Goal: Information Seeking & Learning: Find specific fact

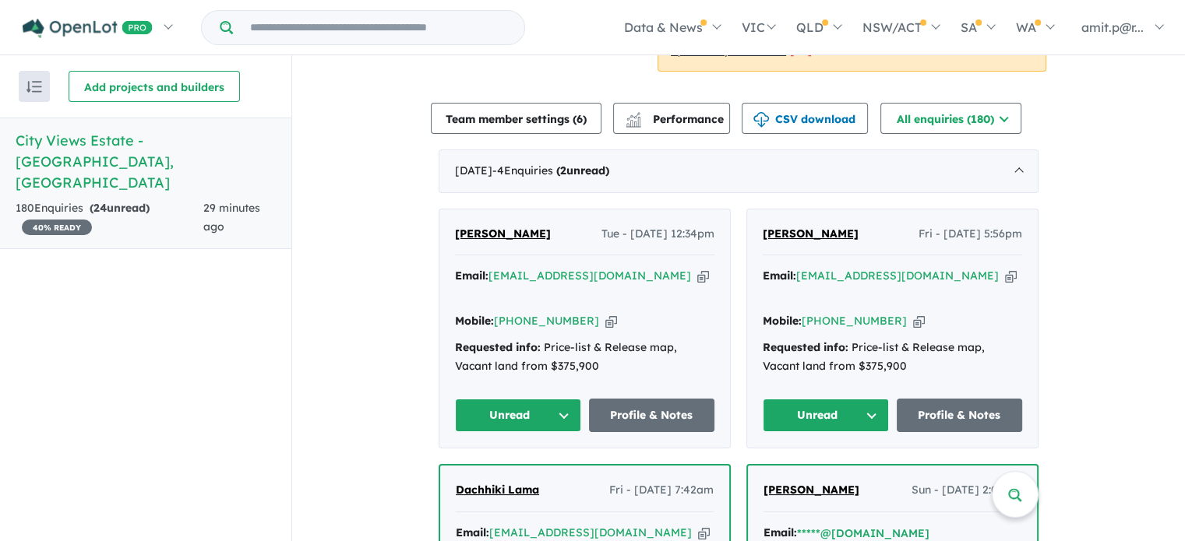
scroll to position [488, 0]
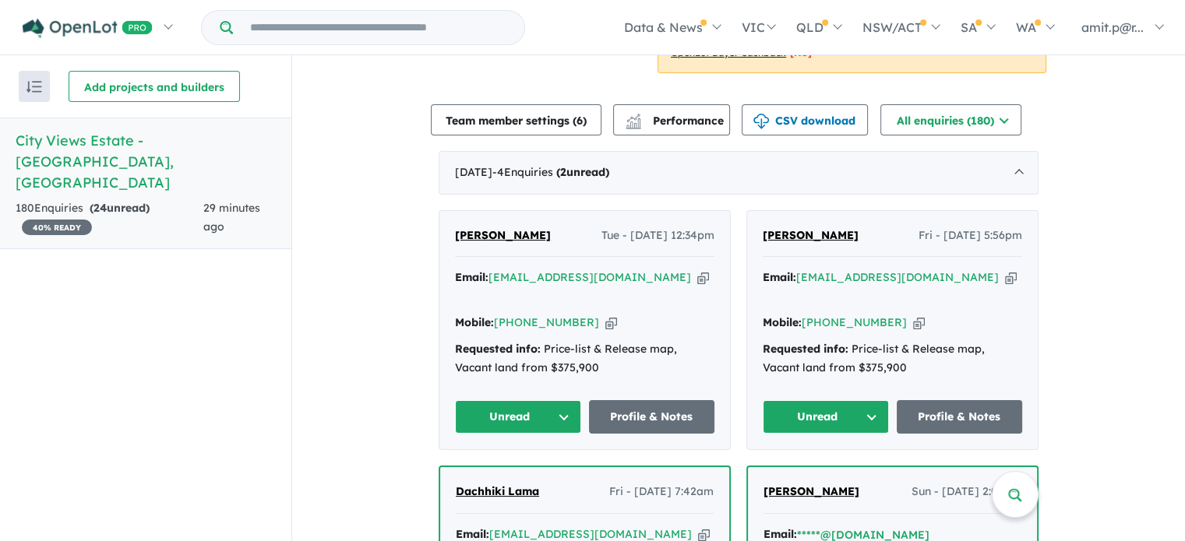
click at [697, 278] on icon "button" at bounding box center [703, 277] width 12 height 16
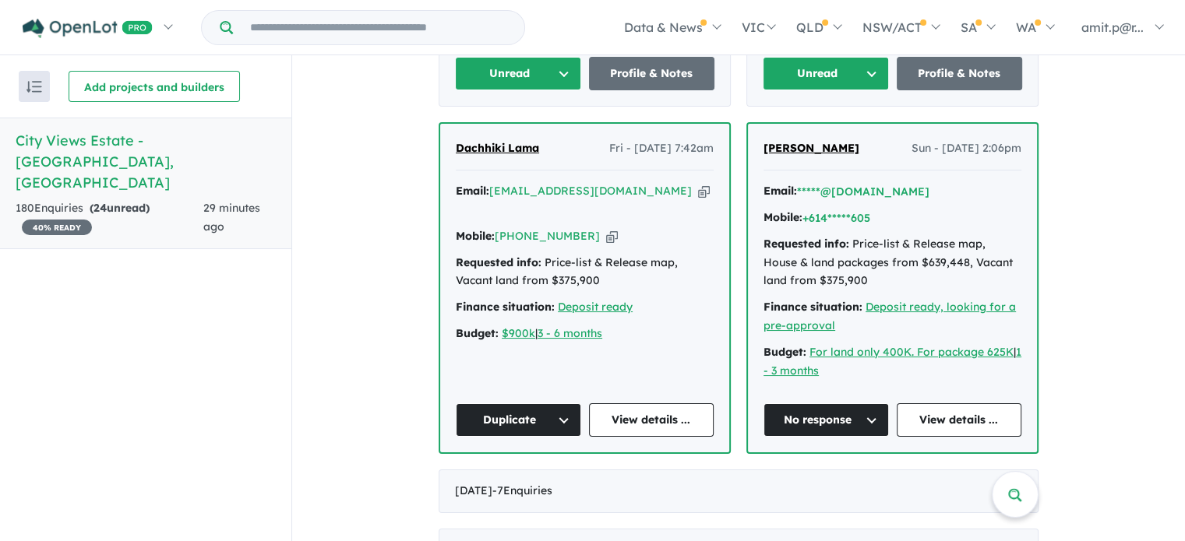
scroll to position [832, 0]
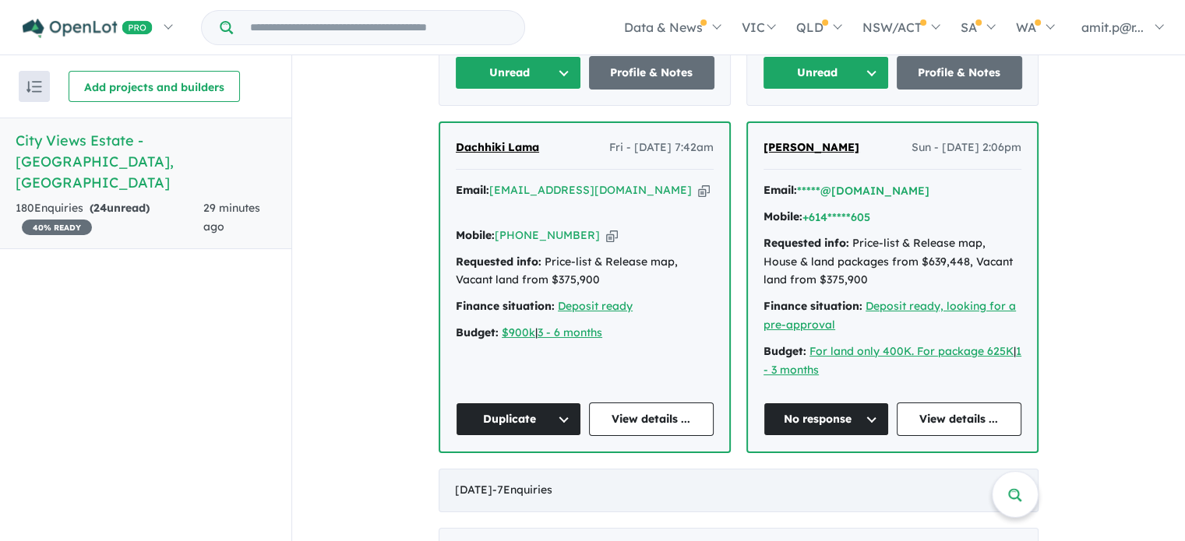
click at [552, 483] on span "- 7 Enquir ies ( 0 unread)" at bounding box center [522, 490] width 60 height 14
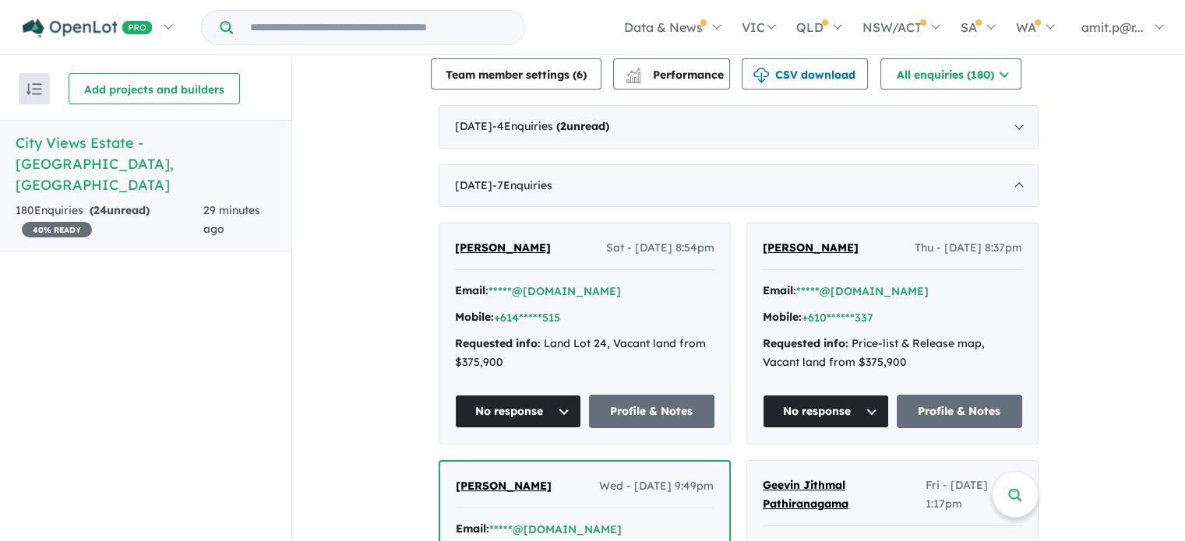
scroll to position [536, 0]
click at [871, 290] on button "*****@[DOMAIN_NAME]" at bounding box center [862, 291] width 132 height 16
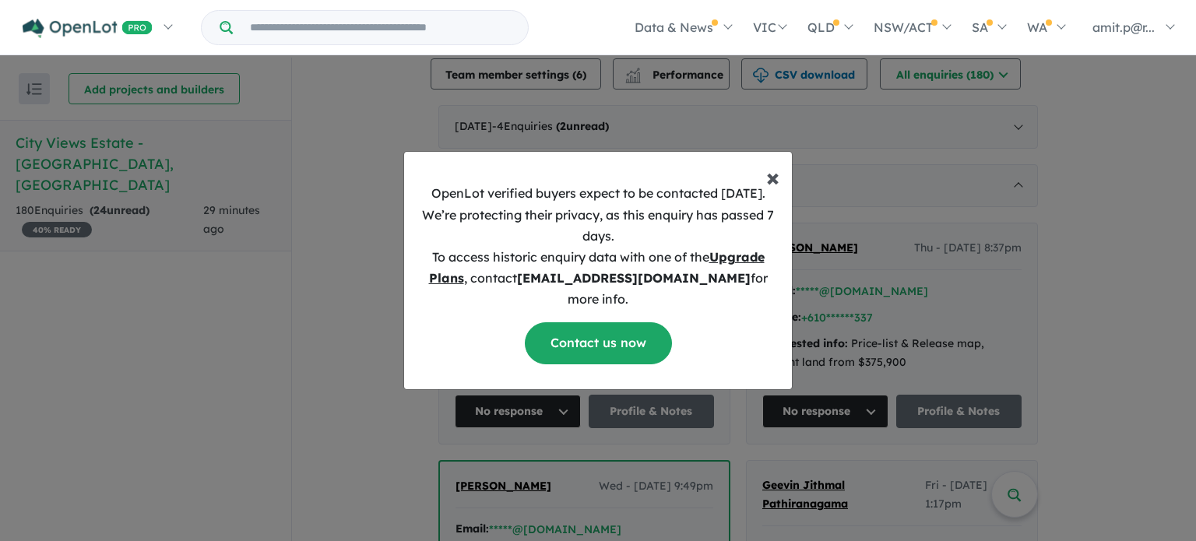
drag, startPoint x: 775, startPoint y: 183, endPoint x: 775, endPoint y: 173, distance: 10.1
click at [775, 173] on span "×" at bounding box center [772, 176] width 13 height 31
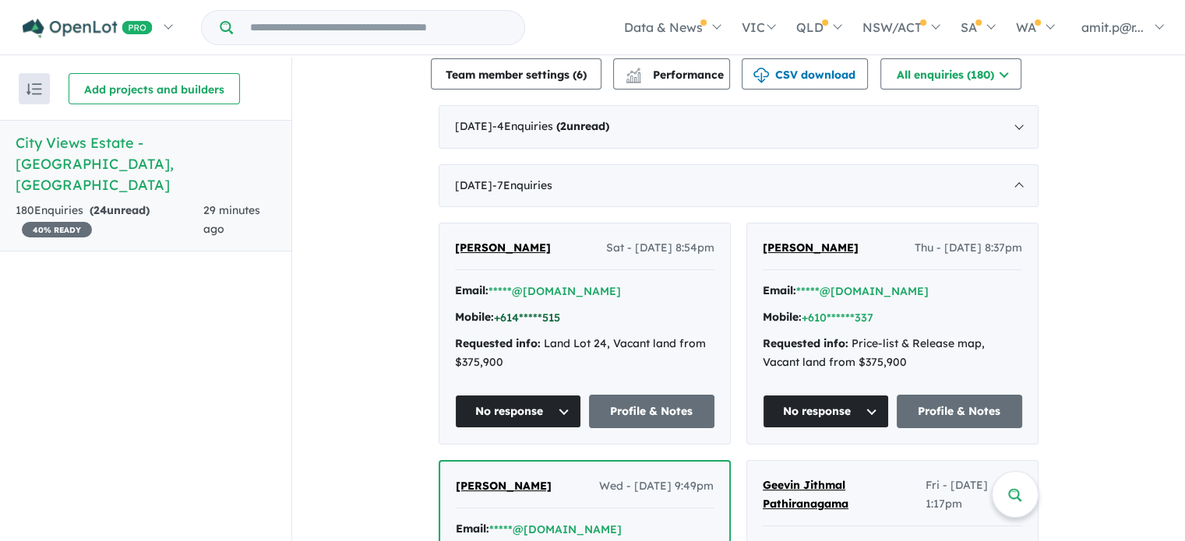
click at [547, 320] on button "+614*****515" at bounding box center [527, 318] width 66 height 16
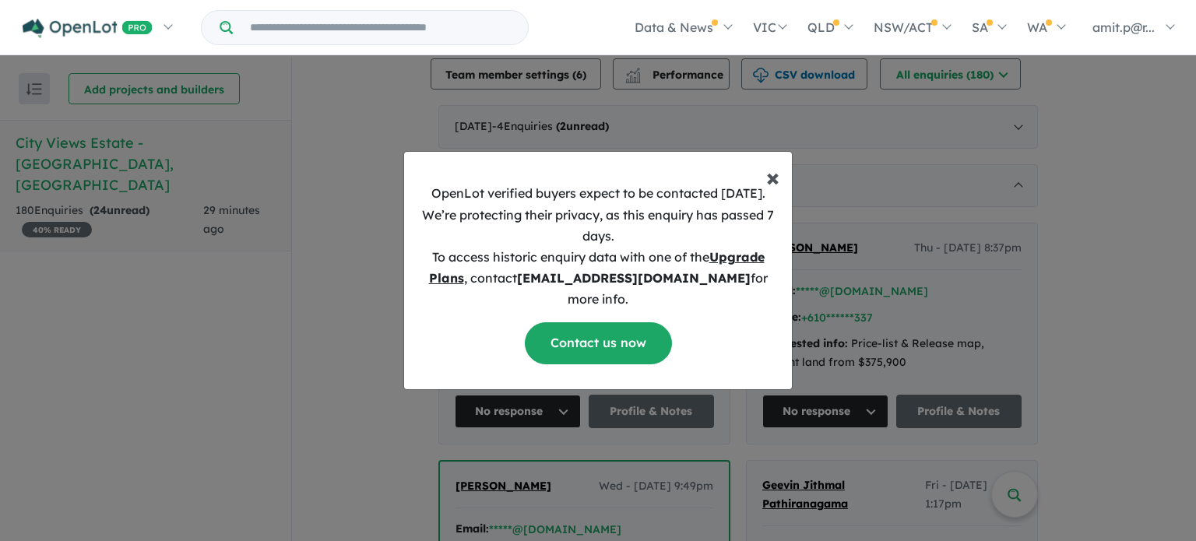
click at [773, 186] on span "×" at bounding box center [772, 176] width 13 height 31
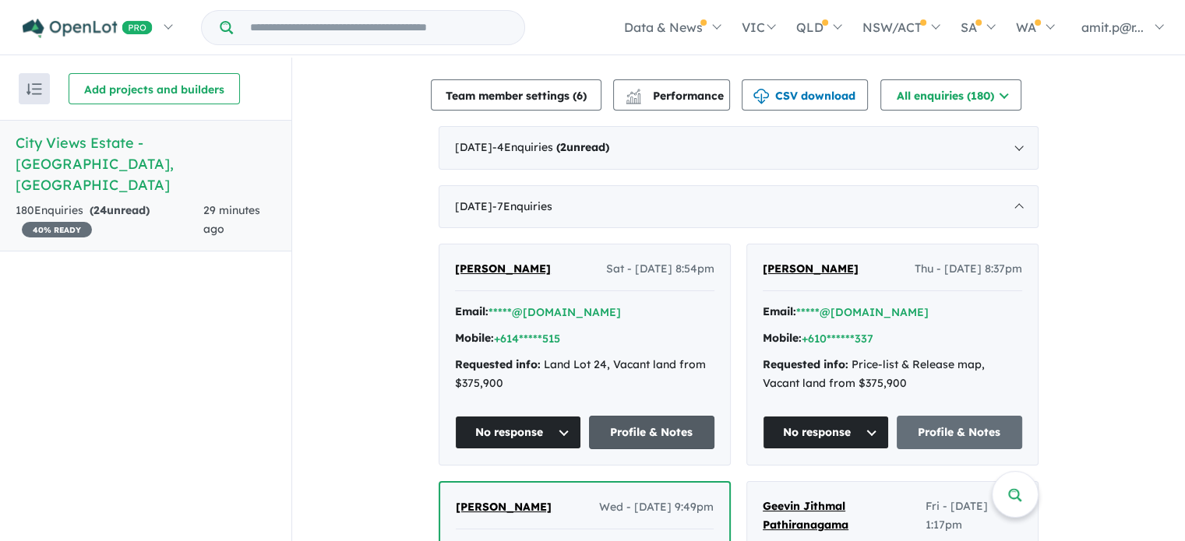
scroll to position [514, 0]
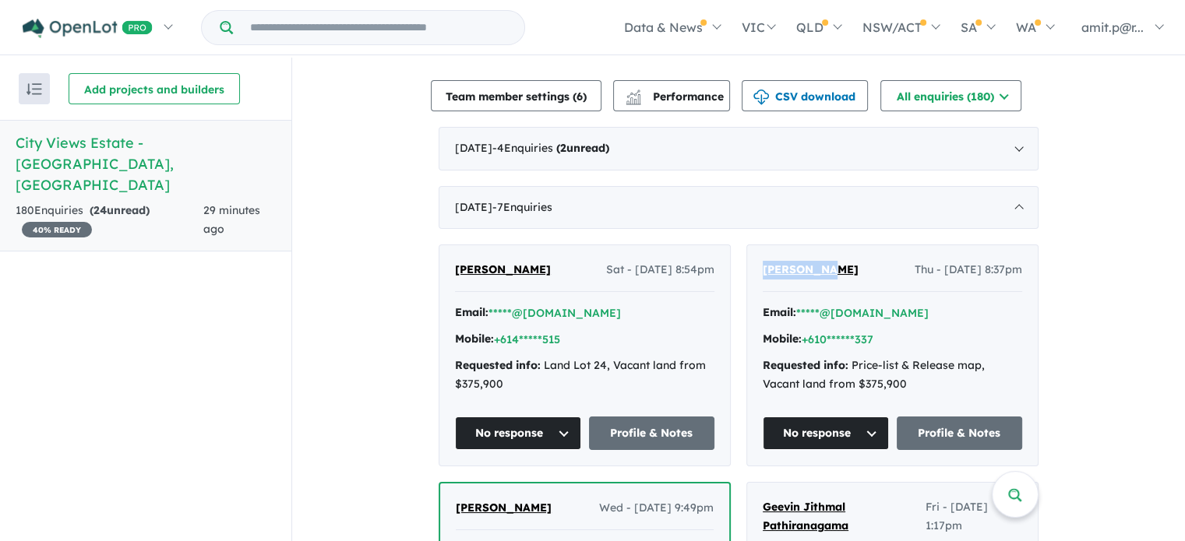
drag, startPoint x: 829, startPoint y: 264, endPoint x: 755, endPoint y: 270, distance: 73.5
click at [755, 270] on div "[PERSON_NAME] Thu - [DATE] 8:37pm Email: *****@[DOMAIN_NAME] Mobile: +610******…" at bounding box center [892, 355] width 290 height 220
copy span "[PERSON_NAME]"
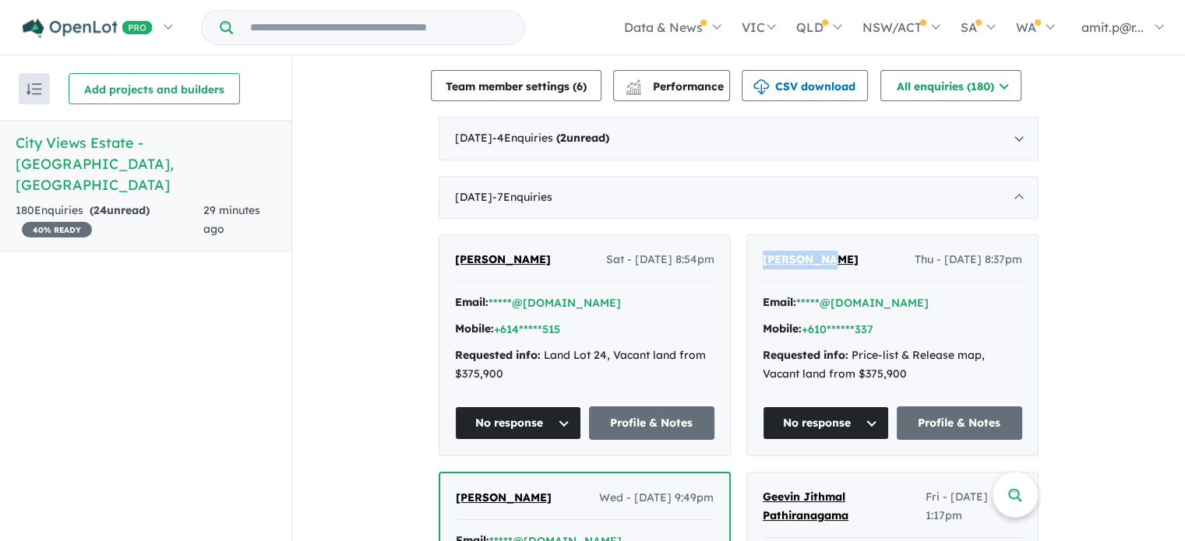
drag, startPoint x: 1025, startPoint y: 259, endPoint x: 914, endPoint y: 256, distance: 110.6
click at [914, 256] on div "[PERSON_NAME] Thu - [DATE] 8:37pm Email: *****@[DOMAIN_NAME] Mobile: +610******…" at bounding box center [892, 345] width 290 height 220
copy span "[DATE] 8:37pm"
drag, startPoint x: 715, startPoint y: 255, endPoint x: 605, endPoint y: 257, distance: 109.8
click at [605, 257] on div "[PERSON_NAME] Sat - [DATE] 8:54pm Email: *****@[DOMAIN_NAME] Mobile: +614*****5…" at bounding box center [584, 345] width 290 height 220
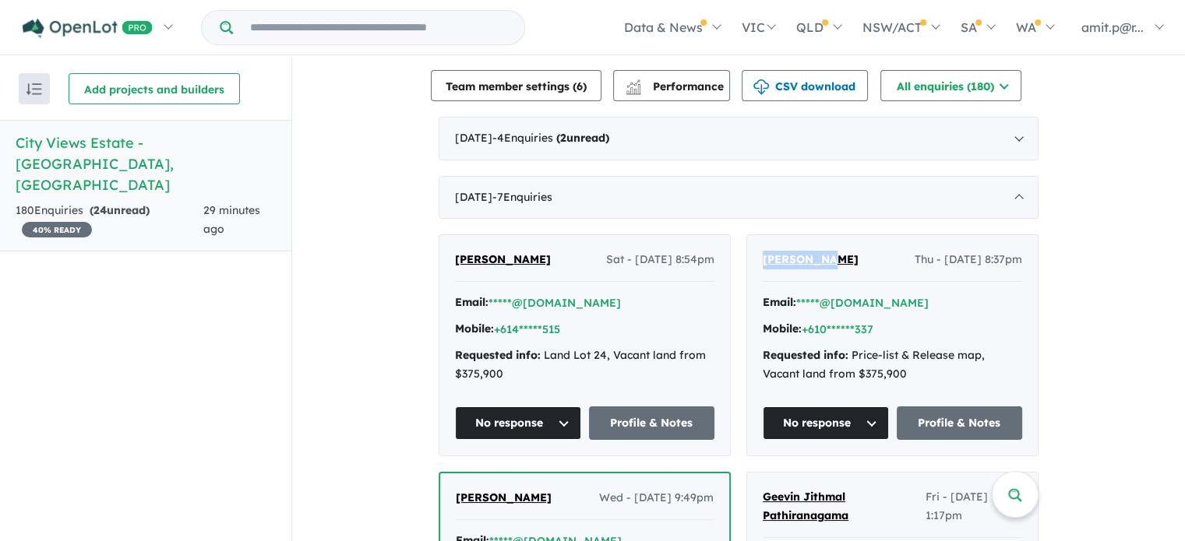
copy span "[DATE] 8:54pm"
drag, startPoint x: 544, startPoint y: 259, endPoint x: 451, endPoint y: 261, distance: 92.7
click at [455, 261] on div "[PERSON_NAME] Sat - [DATE] 8:54pm" at bounding box center [584, 266] width 259 height 31
copy span "[PERSON_NAME]"
click at [1002, 192] on div "[DATE] - 7 Enquir ies ( 0 unread)" at bounding box center [738, 198] width 600 height 44
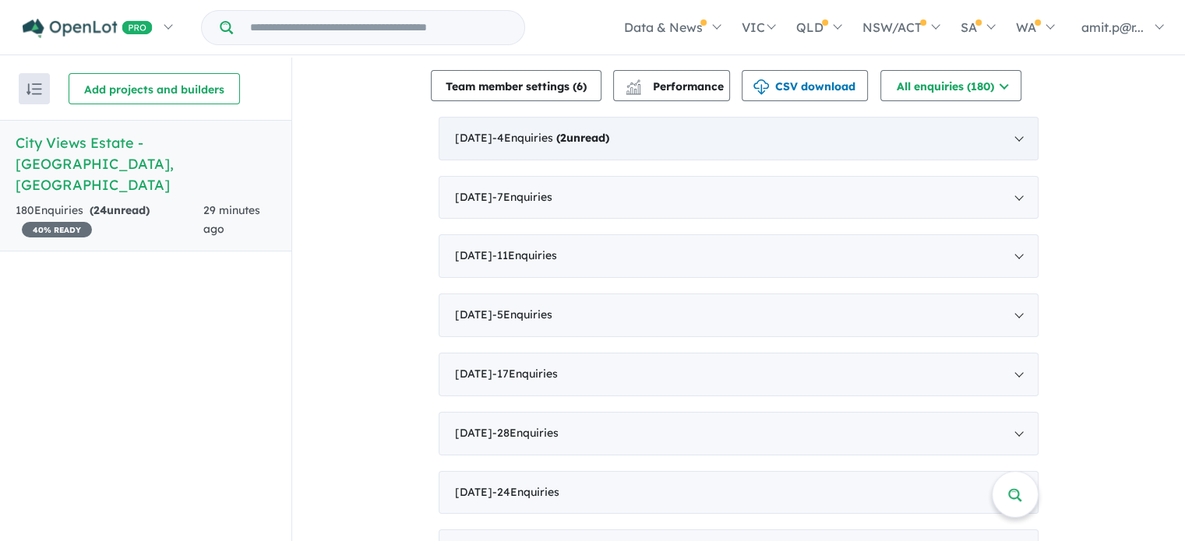
click at [999, 125] on div "[DATE] - 4 Enquir ies ( 2 unread)" at bounding box center [738, 139] width 600 height 44
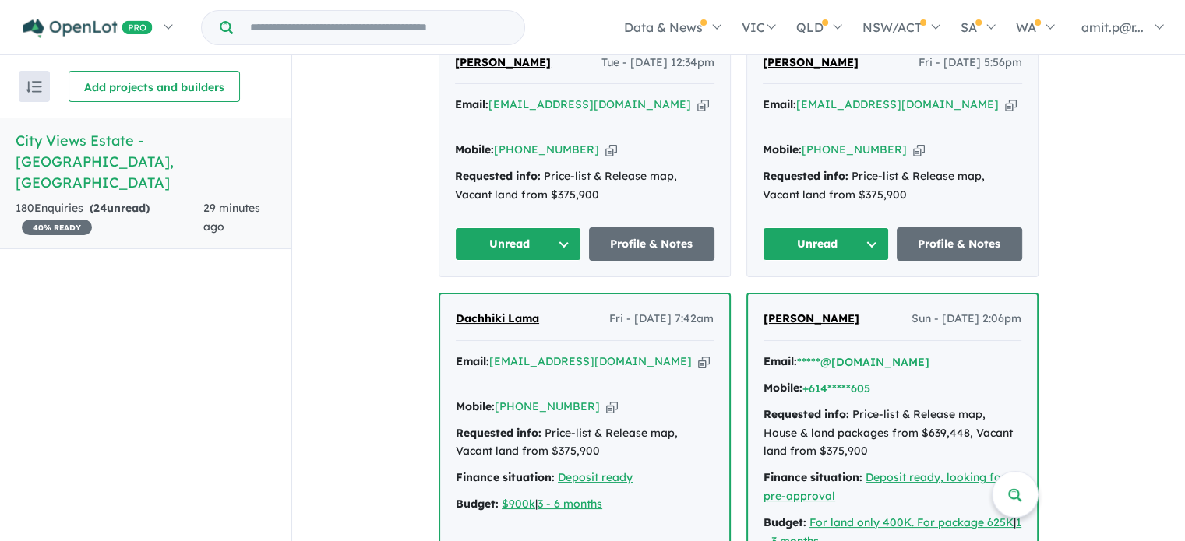
scroll to position [660, 0]
drag, startPoint x: 852, startPoint y: 317, endPoint x: 759, endPoint y: 319, distance: 92.7
click at [763, 319] on div "[PERSON_NAME] Sun - [DATE] 2:06pm" at bounding box center [892, 325] width 258 height 31
copy span "[PERSON_NAME]"
drag, startPoint x: 1022, startPoint y: 321, endPoint x: 915, endPoint y: 322, distance: 106.7
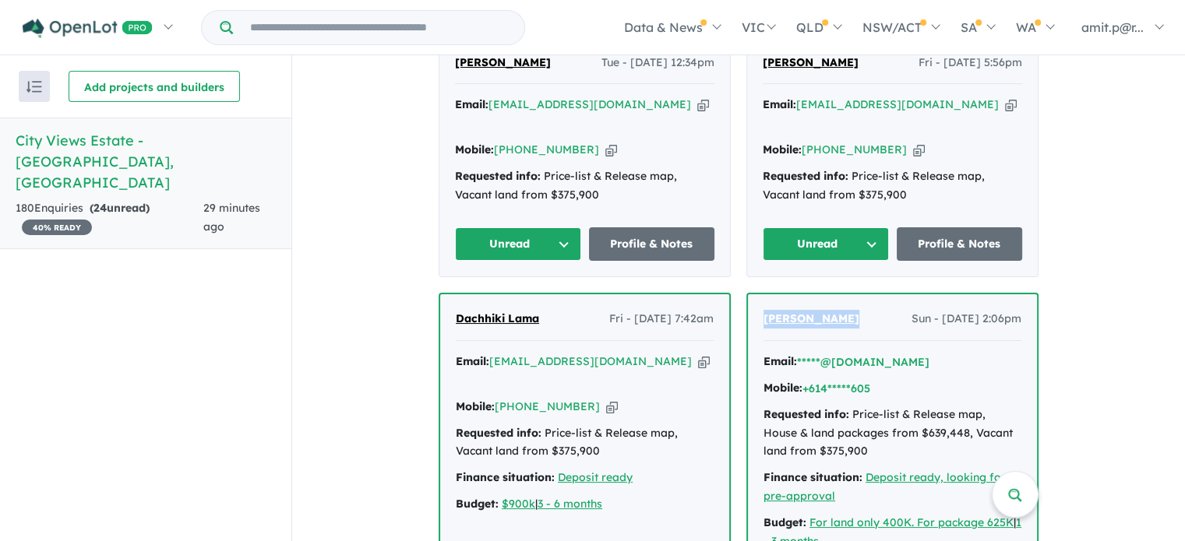
click at [915, 322] on div "[PERSON_NAME] - [DATE] 2:06pm Email: *****@[DOMAIN_NAME] Mobile: +614*****605 R…" at bounding box center [892, 458] width 289 height 329
copy span "[DATE] 2:06pm"
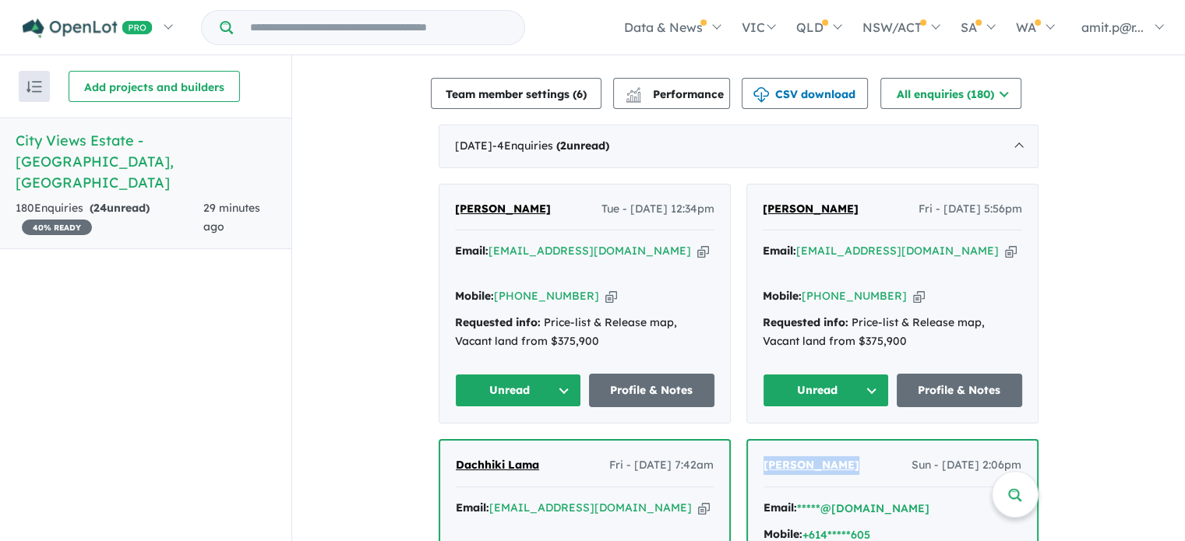
scroll to position [512, 0]
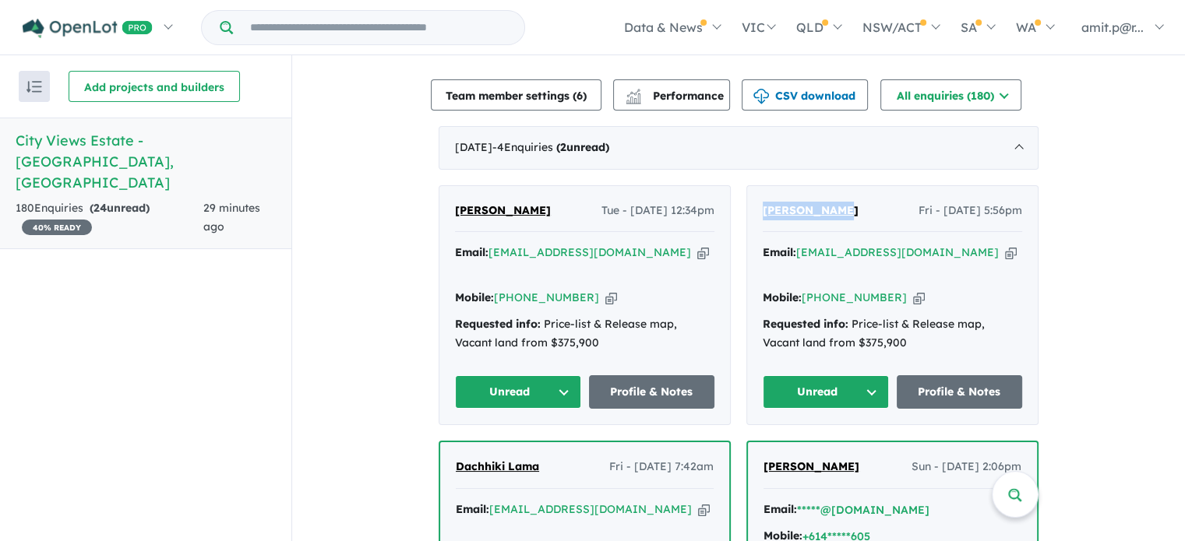
drag, startPoint x: 844, startPoint y: 211, endPoint x: 759, endPoint y: 211, distance: 84.9
click at [762, 211] on div "[PERSON_NAME] Fri - [DATE] 5:56pm" at bounding box center [891, 217] width 259 height 31
copy span "[PERSON_NAME]"
click at [1005, 250] on icon "button" at bounding box center [1011, 253] width 12 height 16
copy span "[PERSON_NAME]"
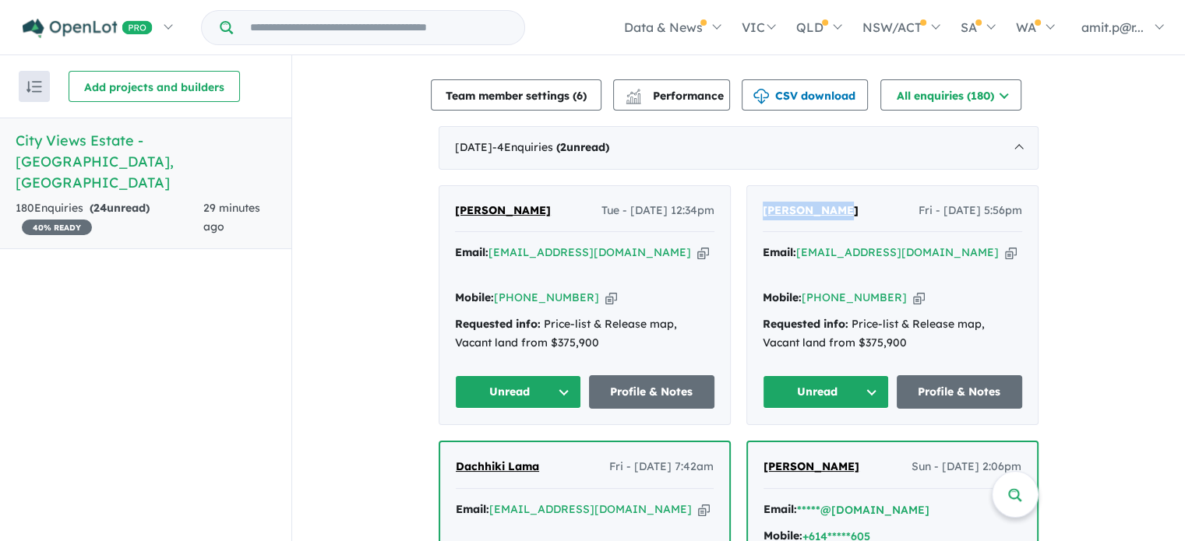
drag, startPoint x: 1026, startPoint y: 211, endPoint x: 916, endPoint y: 206, distance: 109.9
click at [916, 206] on div "[PERSON_NAME] Fri - [DATE] 5:56pm Email: [EMAIL_ADDRESS][DOMAIN_NAME] Copied! M…" at bounding box center [892, 305] width 290 height 239
copy span "[DATE] 5:56pm"
click at [697, 245] on icon "button" at bounding box center [703, 253] width 12 height 16
copy span "[DATE] 5:56pm"
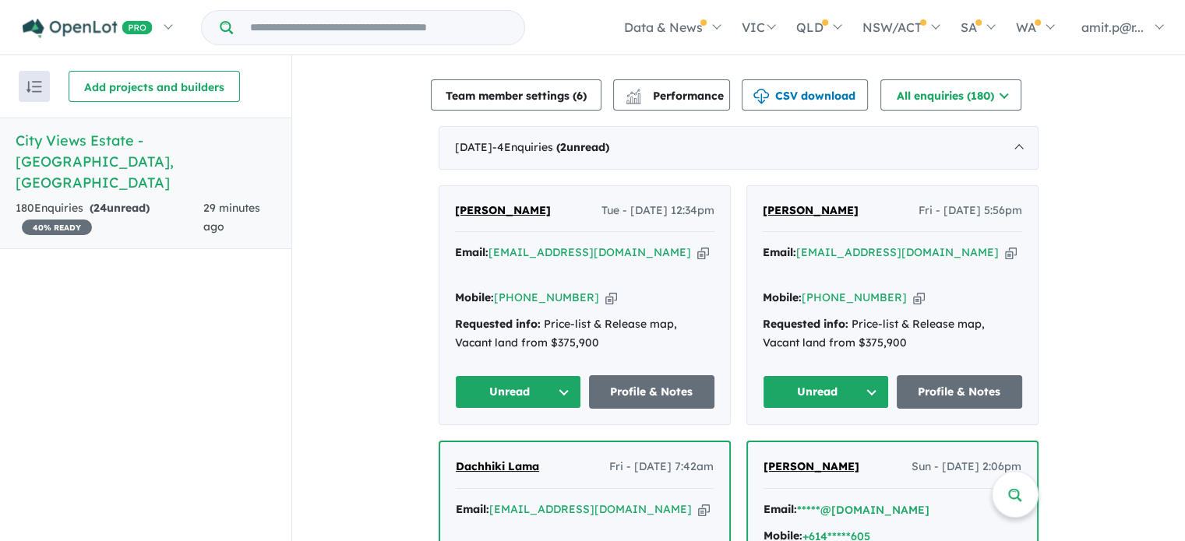
click at [625, 254] on div "Email: [PERSON_NAME][EMAIL_ADDRESS][DOMAIN_NAME] Copied!" at bounding box center [584, 262] width 259 height 37
drag, startPoint x: 520, startPoint y: 211, endPoint x: 453, endPoint y: 214, distance: 67.0
click at [455, 214] on div "[PERSON_NAME] Tue - [DATE] 12:34pm" at bounding box center [584, 217] width 259 height 31
click at [442, 21] on input "Try estate name, suburb, builder or developer" at bounding box center [378, 27] width 285 height 33
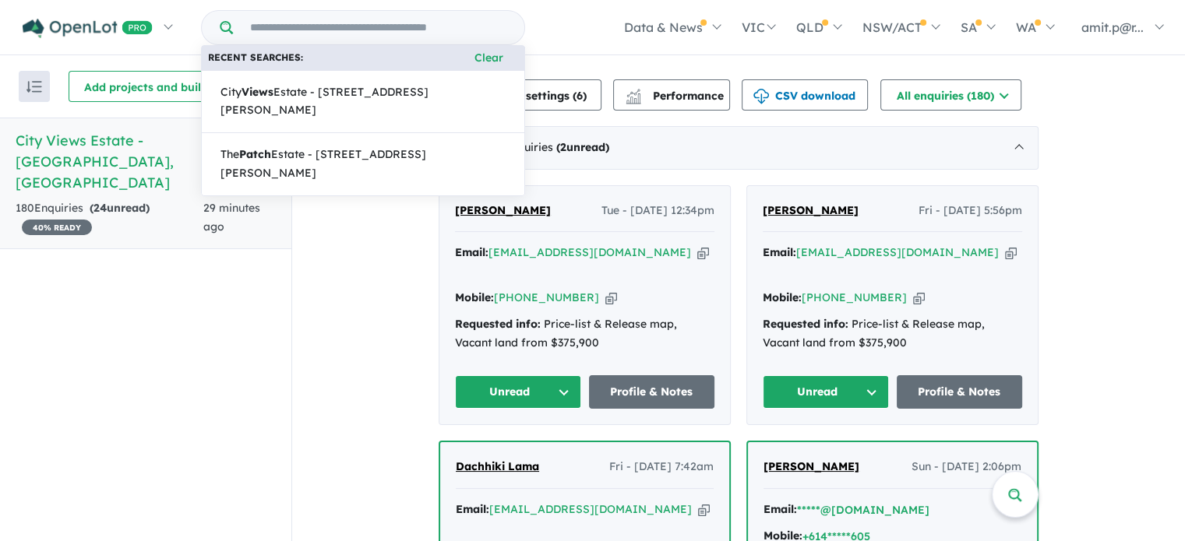
paste input "**********"
type input "**********"
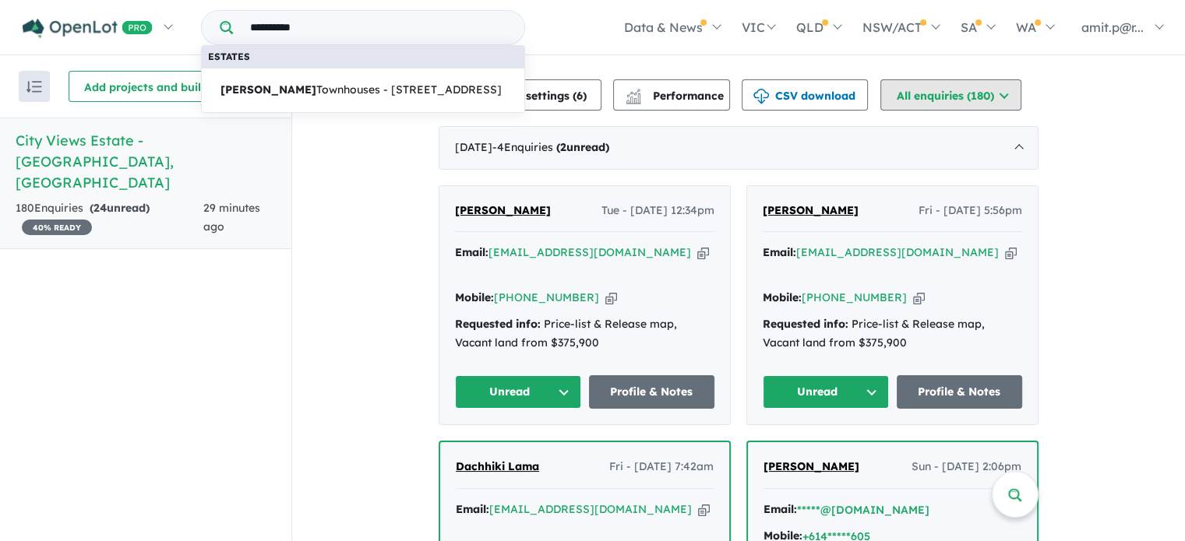
click at [1012, 90] on button "All enquiries ( 180 )" at bounding box center [950, 94] width 141 height 31
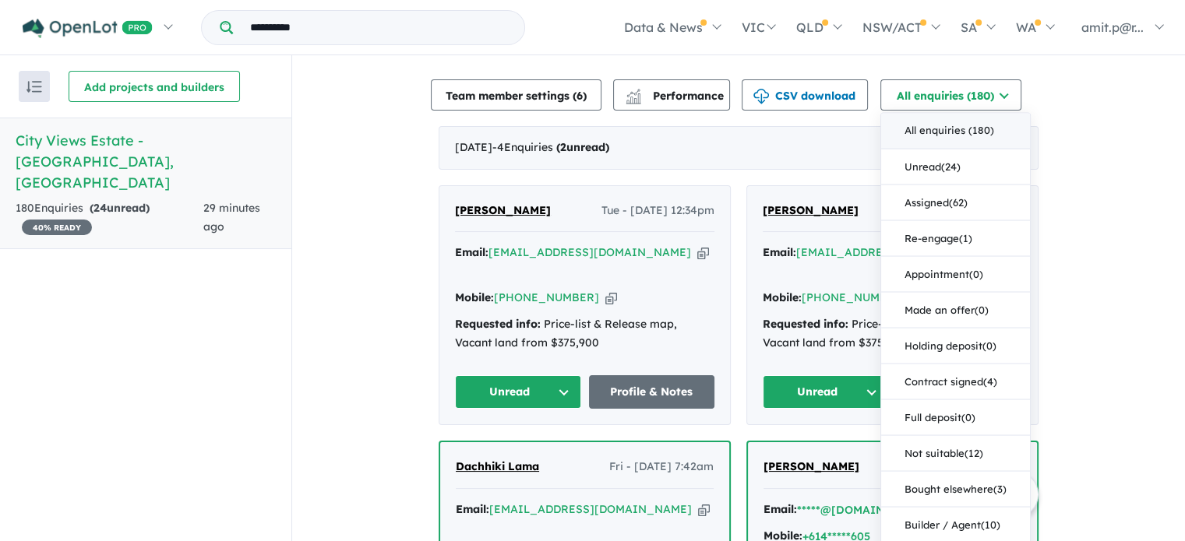
click at [951, 132] on button "All enquiries ( 180 )" at bounding box center [955, 131] width 149 height 36
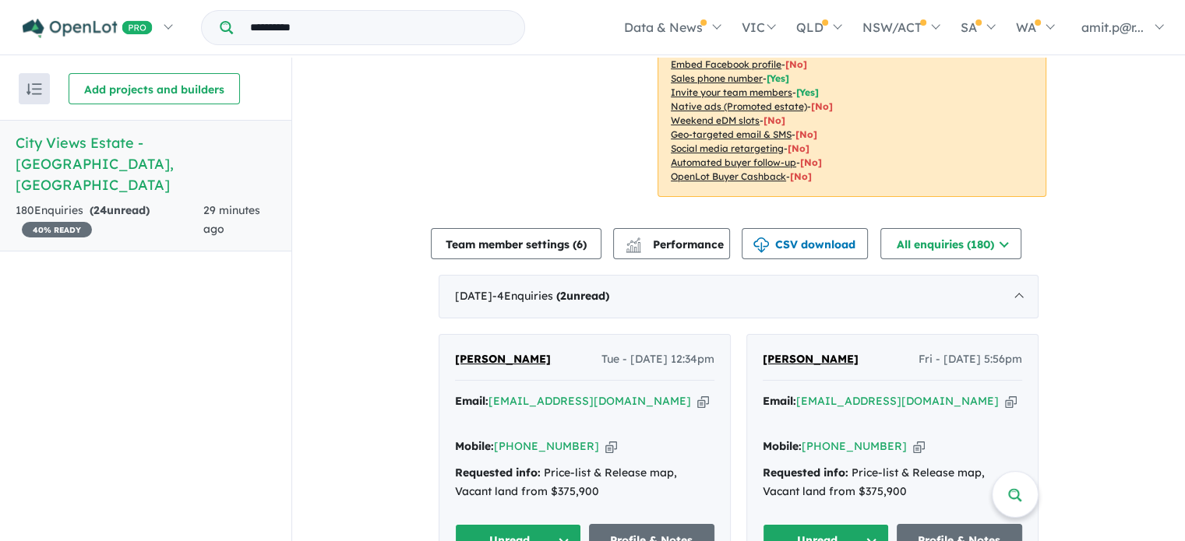
scroll to position [367, 0]
click at [972, 246] on button "All enquiries (180)" at bounding box center [950, 242] width 141 height 31
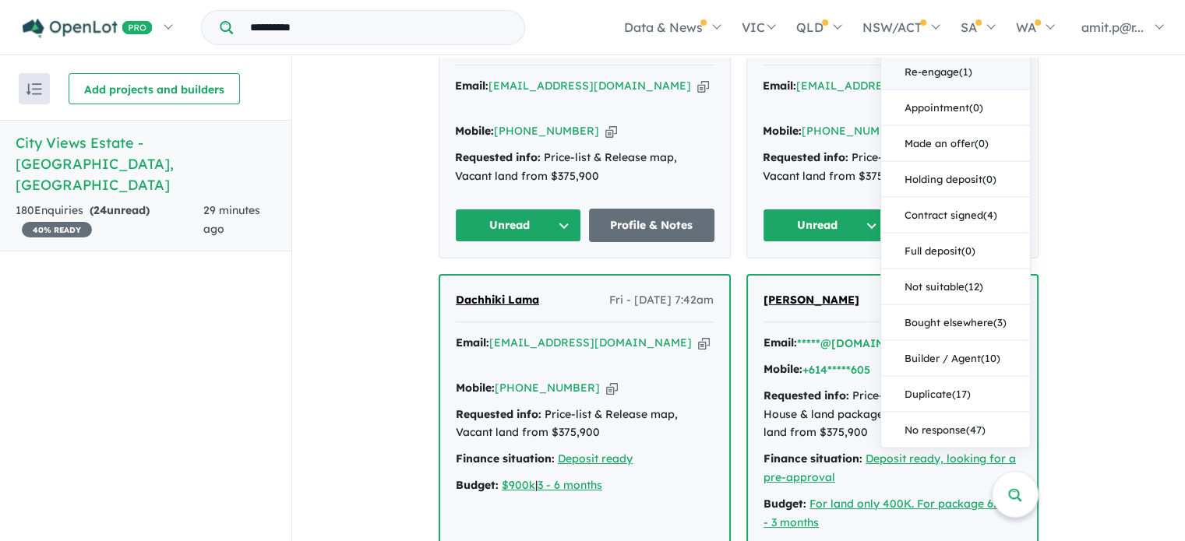
scroll to position [685, 0]
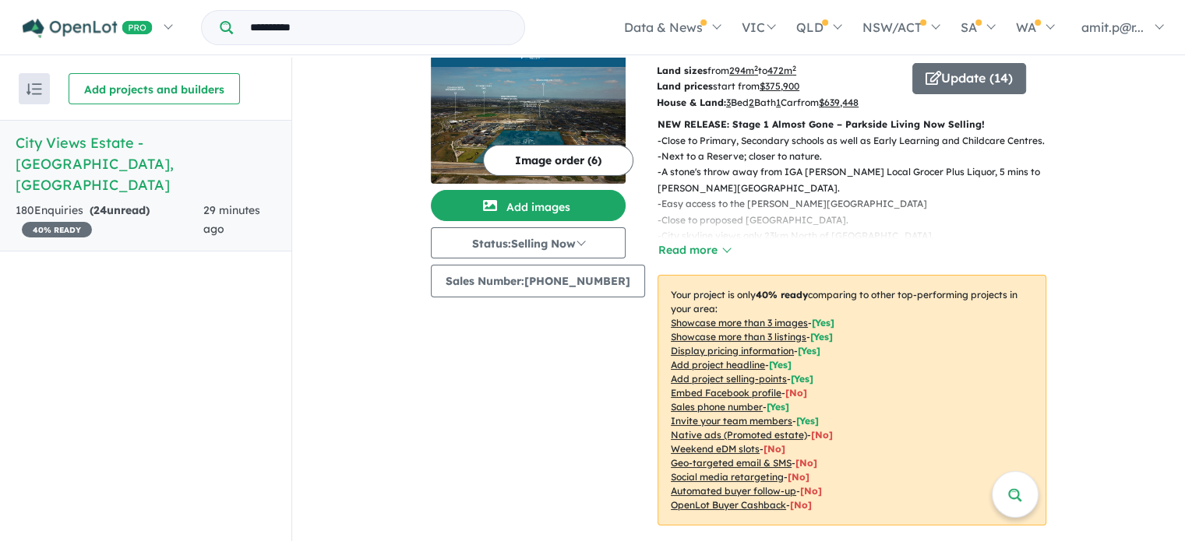
scroll to position [37, 0]
click at [353, 35] on input "**********" at bounding box center [378, 27] width 285 height 33
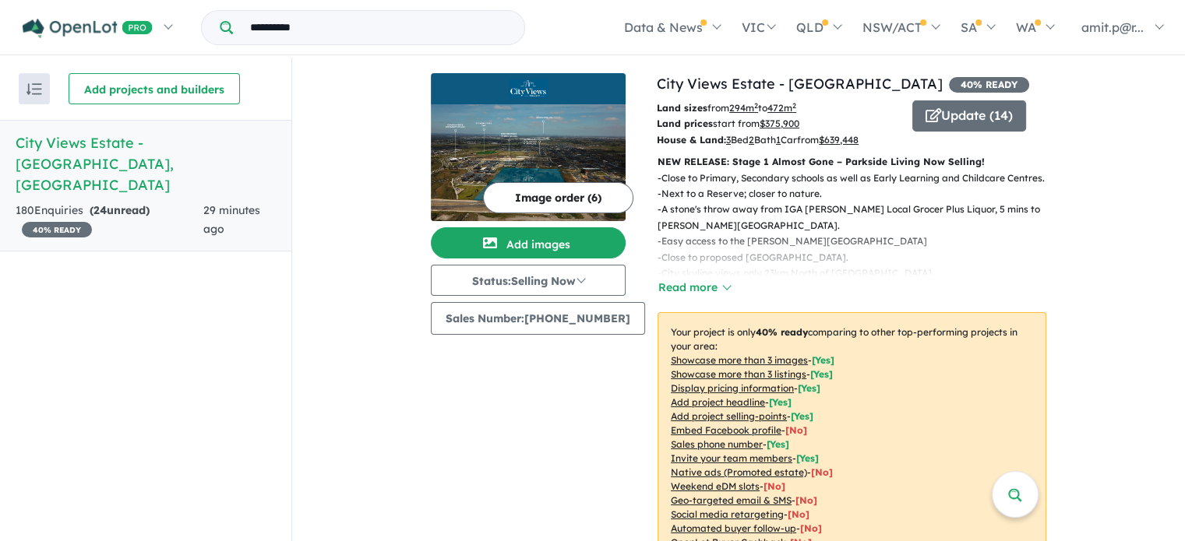
scroll to position [11, 0]
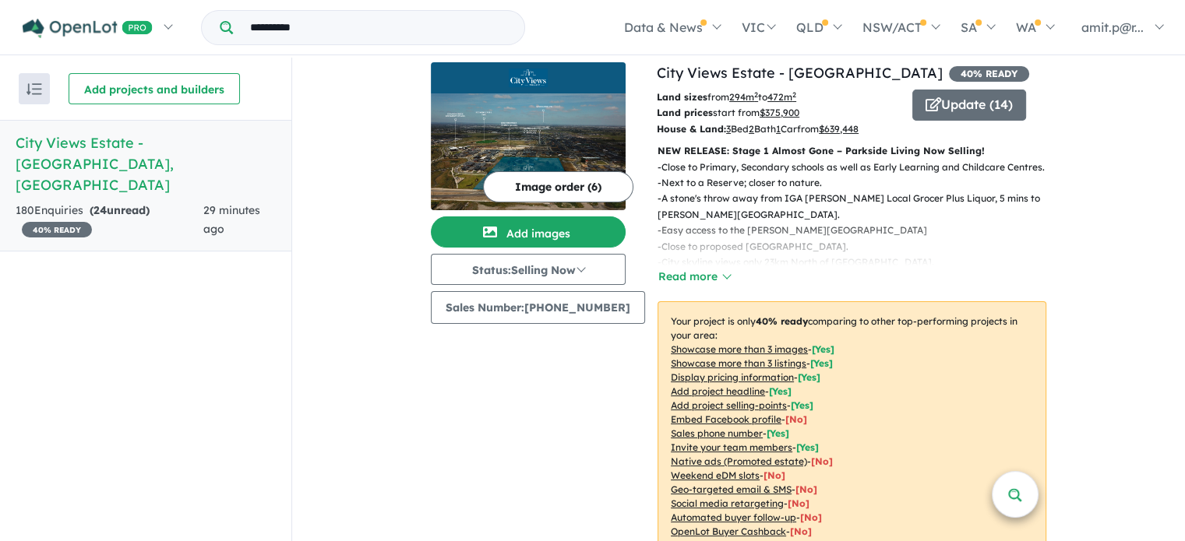
click at [1016, 477] on link at bounding box center [1014, 494] width 47 height 47
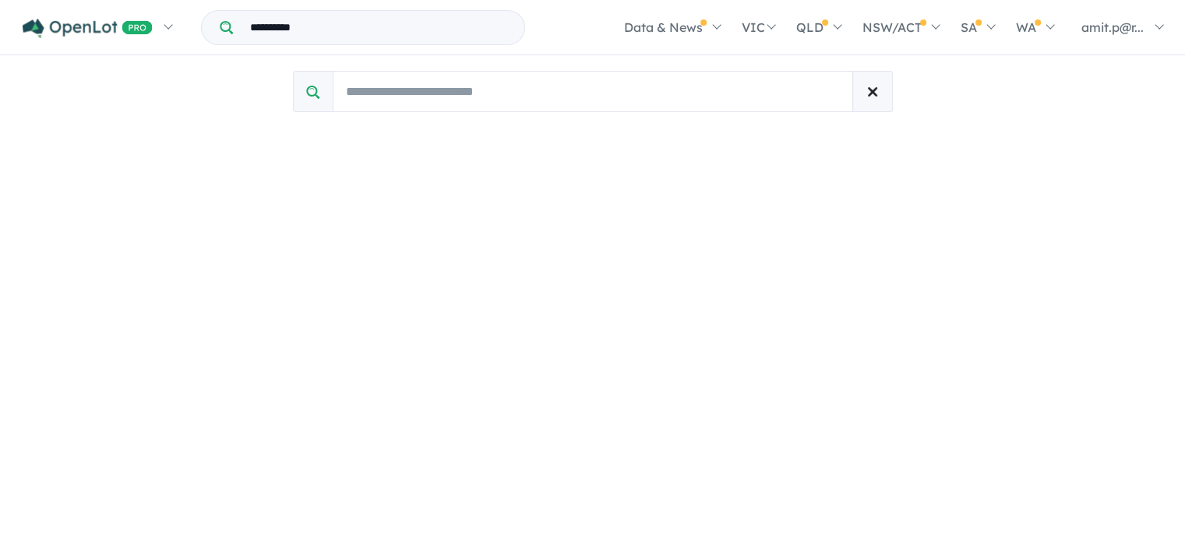
scroll to position [0, 0]
click at [414, 94] on input "Search buyers by name/email" at bounding box center [593, 91] width 520 height 41
paste input "**********"
type input "**********"
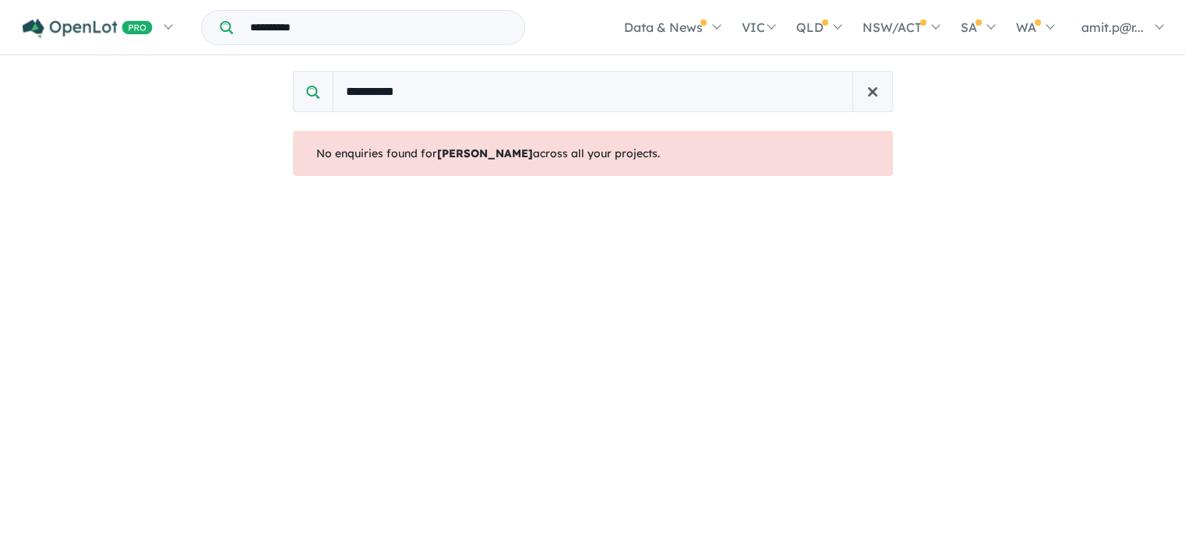
click at [868, 87] on span "button" at bounding box center [872, 90] width 9 height 9
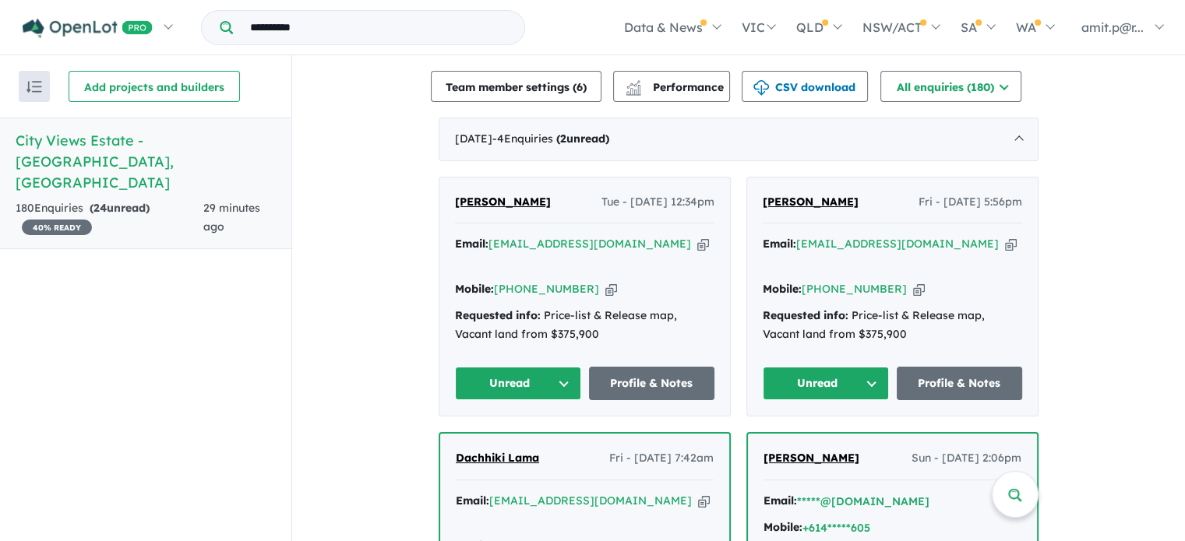
scroll to position [523, 0]
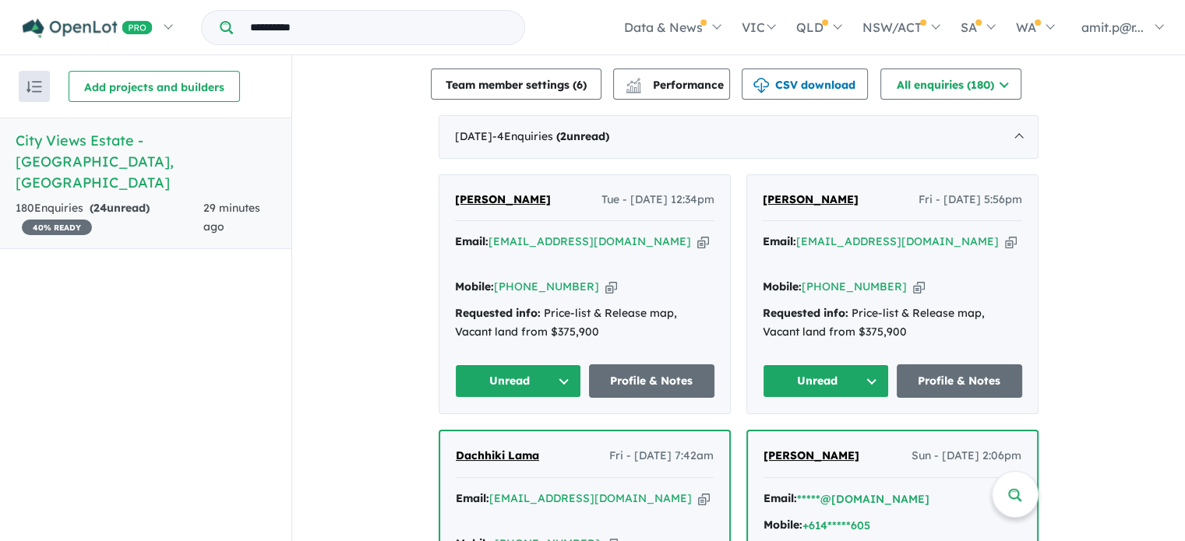
drag, startPoint x: 720, startPoint y: 192, endPoint x: 601, endPoint y: 201, distance: 118.7
click at [601, 201] on div "[PERSON_NAME] Tue - [DATE] 12:34pm Email: [EMAIL_ADDRESS][DOMAIN_NAME] Copied! …" at bounding box center [584, 294] width 290 height 239
drag, startPoint x: 579, startPoint y: 261, endPoint x: 517, endPoint y: 266, distance: 61.8
click at [517, 278] on div "Mobile: [PHONE_NUMBER] Copied!" at bounding box center [584, 287] width 259 height 19
drag, startPoint x: 885, startPoint y: 285, endPoint x: 823, endPoint y: 286, distance: 61.5
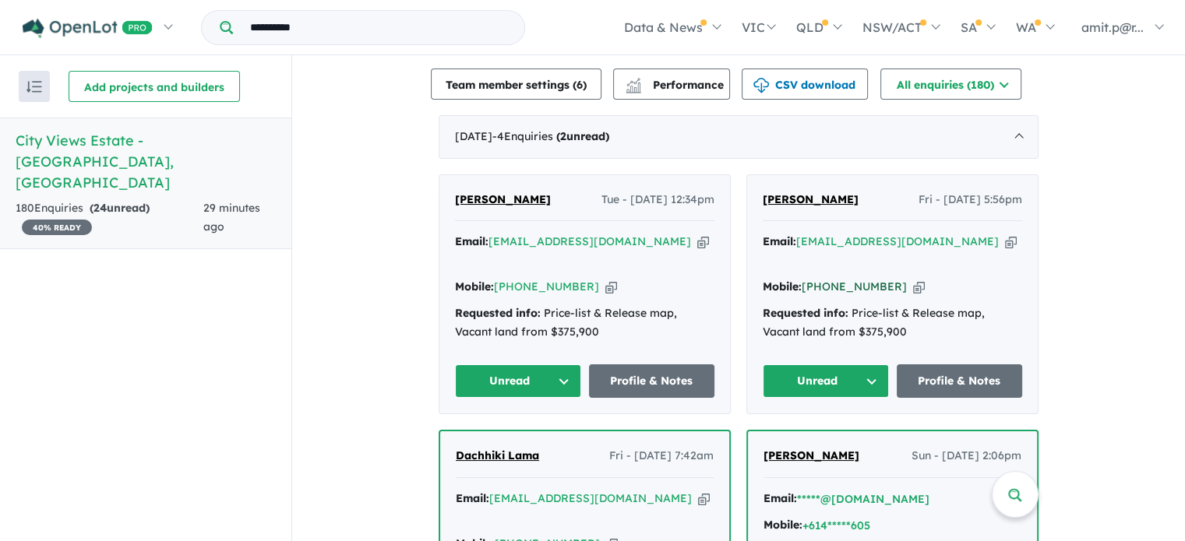
click at [823, 286] on div "Mobile: [PHONE_NUMBER] Copied!" at bounding box center [891, 287] width 259 height 19
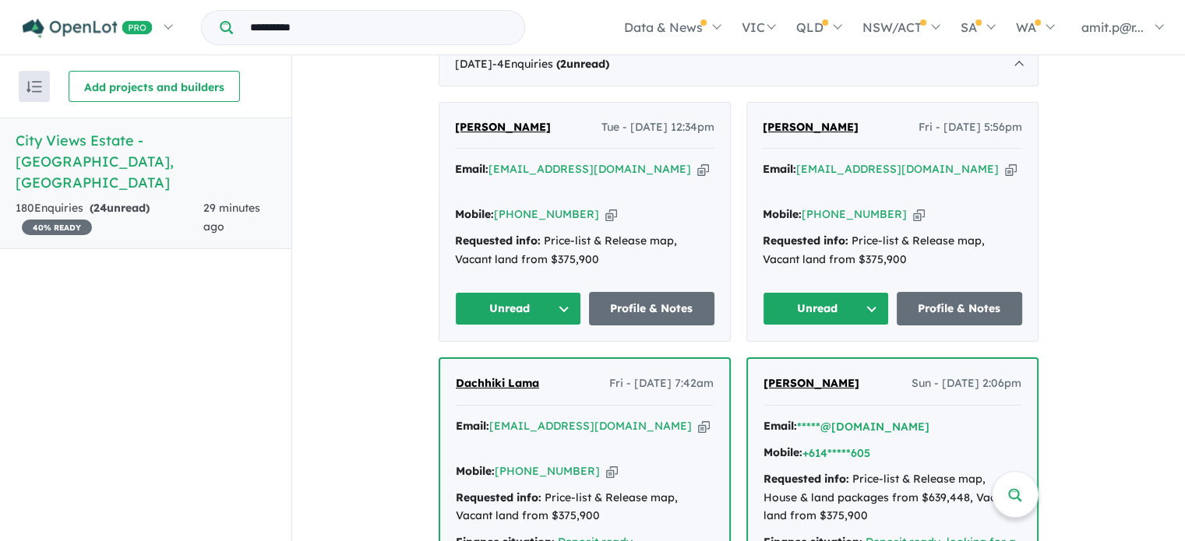
scroll to position [597, 0]
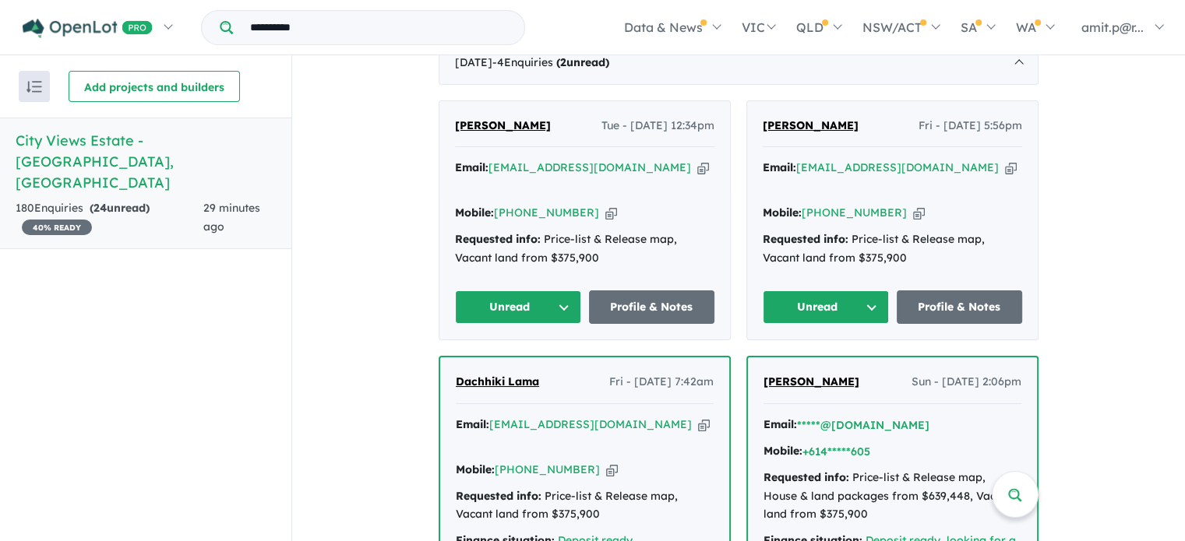
click at [813, 295] on button "Unread" at bounding box center [825, 306] width 126 height 33
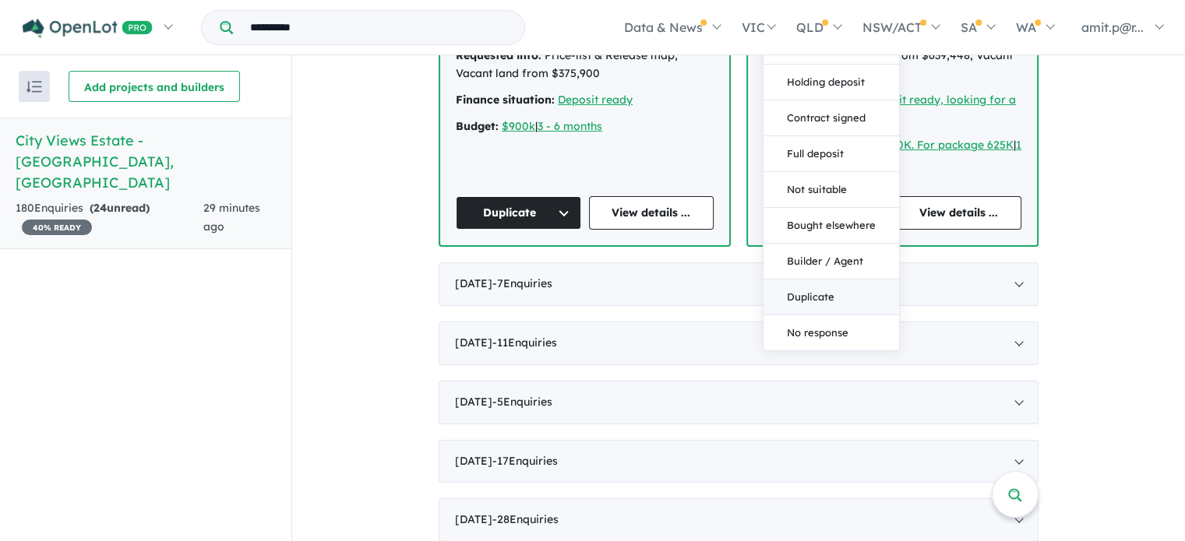
scroll to position [1046, 0]
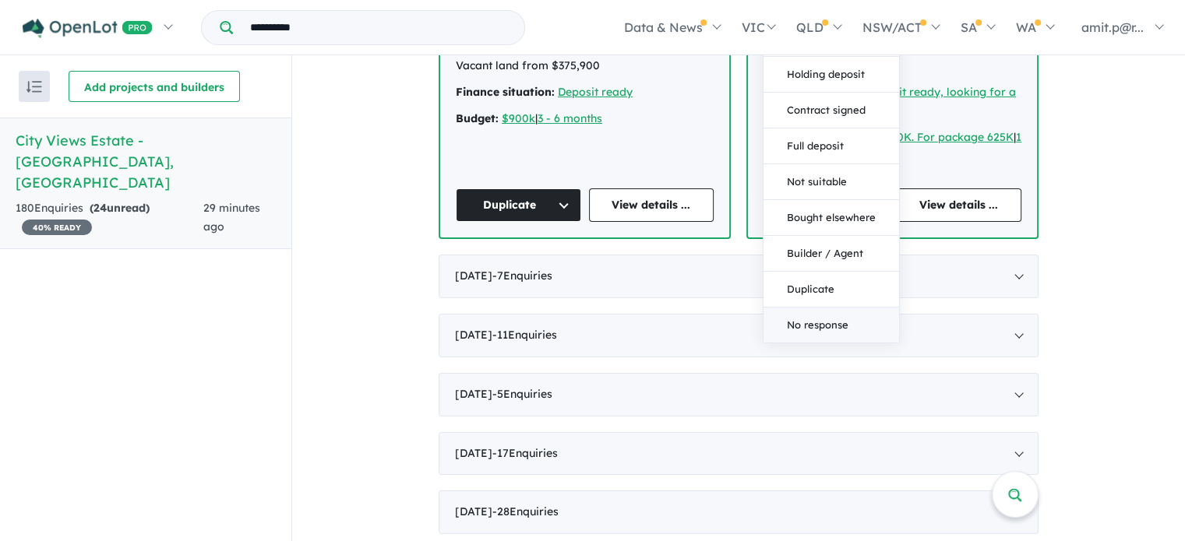
click at [797, 320] on button "No response" at bounding box center [831, 325] width 136 height 35
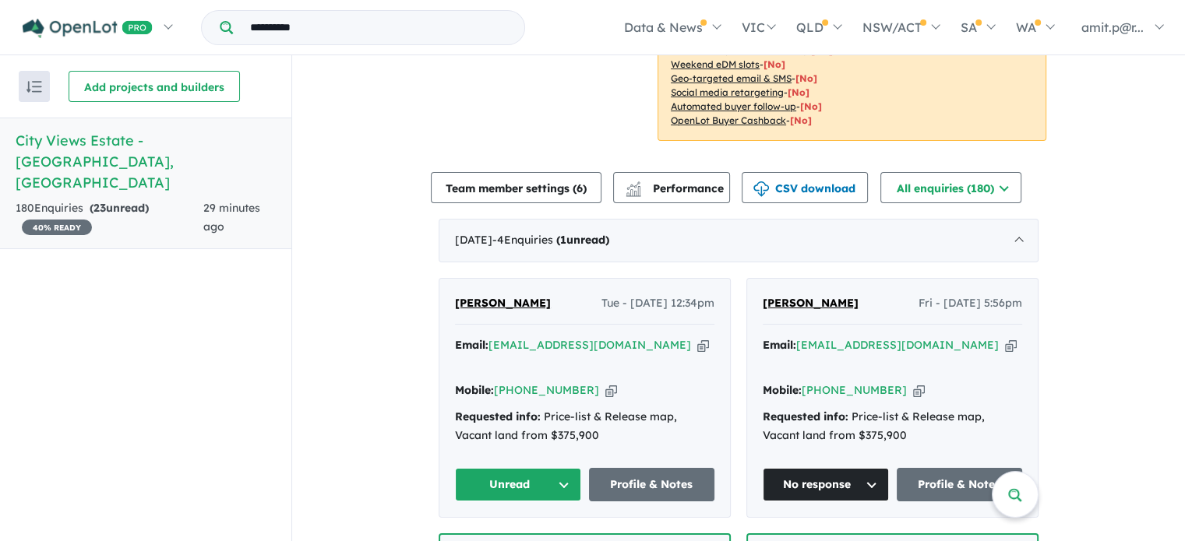
scroll to position [561, 0]
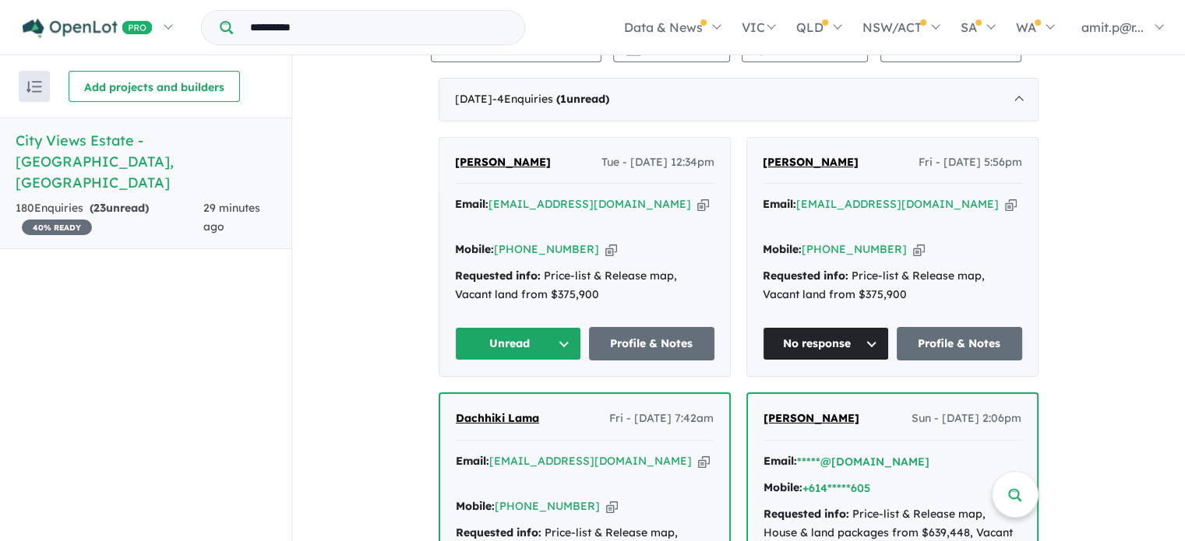
click at [522, 334] on button "Unread" at bounding box center [518, 343] width 126 height 33
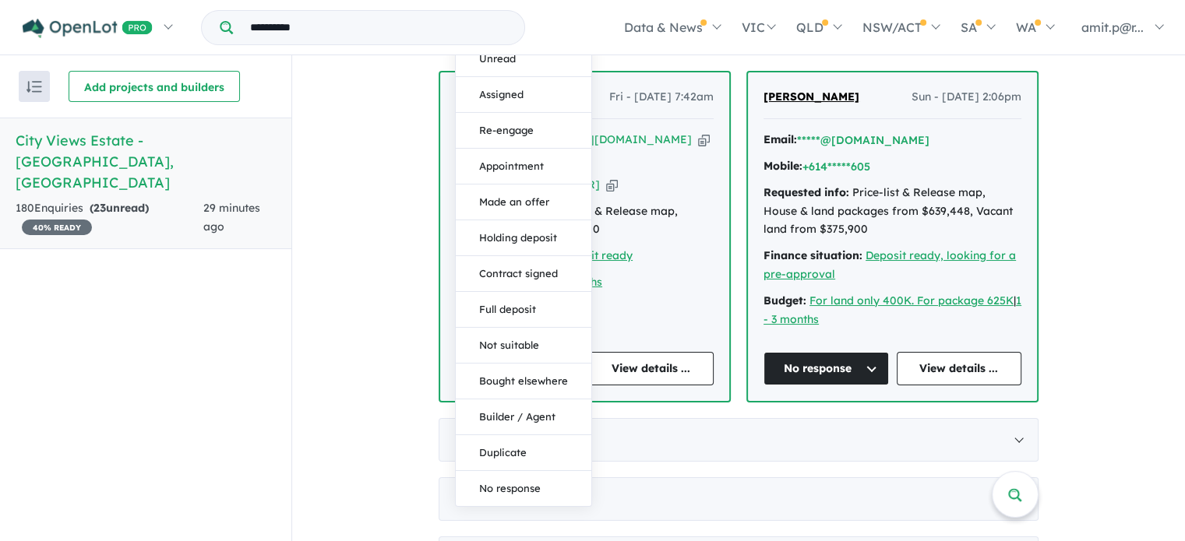
scroll to position [885, 0]
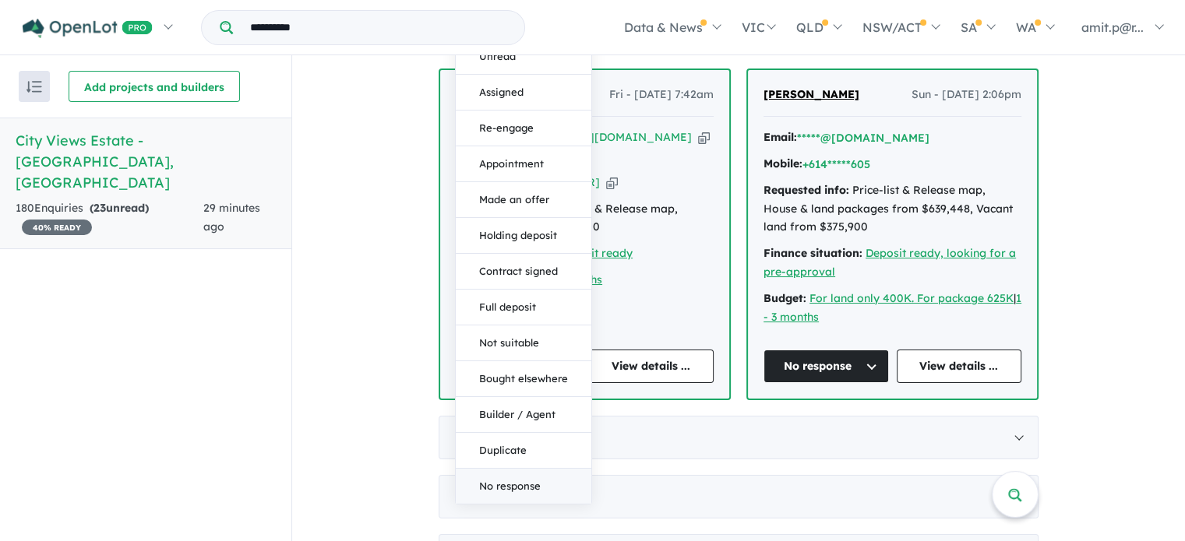
click at [504, 485] on button "No response" at bounding box center [524, 486] width 136 height 35
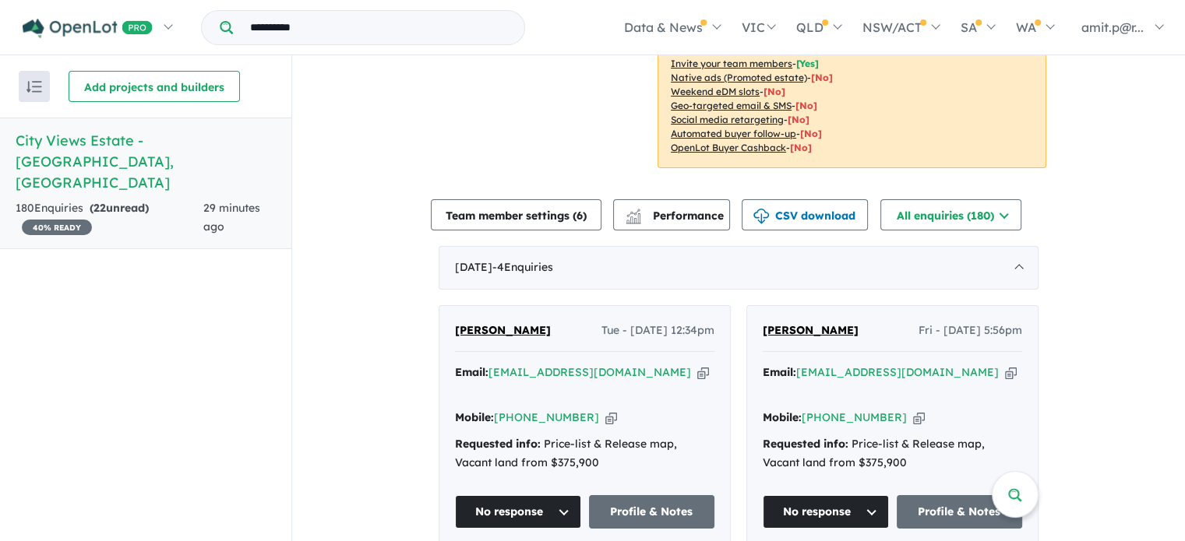
scroll to position [381, 0]
